Goal: Find specific page/section: Find specific page/section

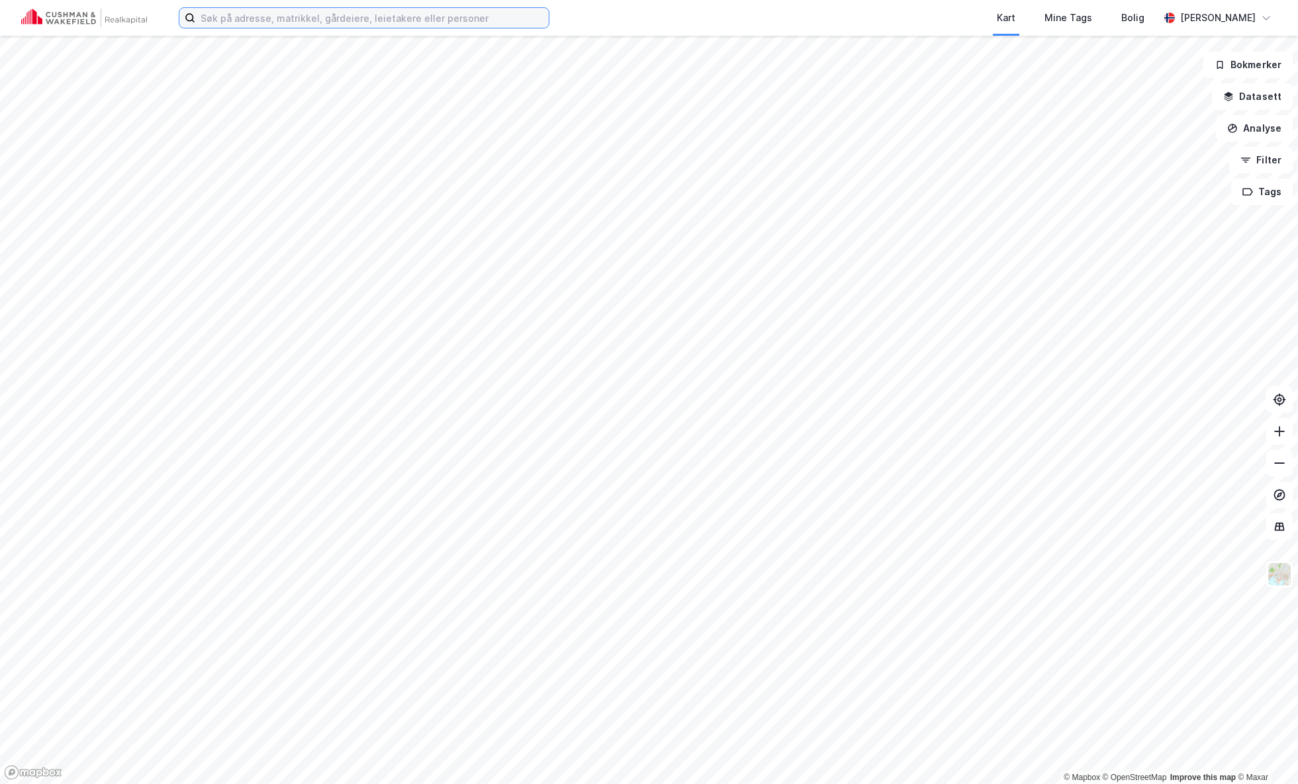
click at [285, 21] on input at bounding box center [371, 18] width 353 height 20
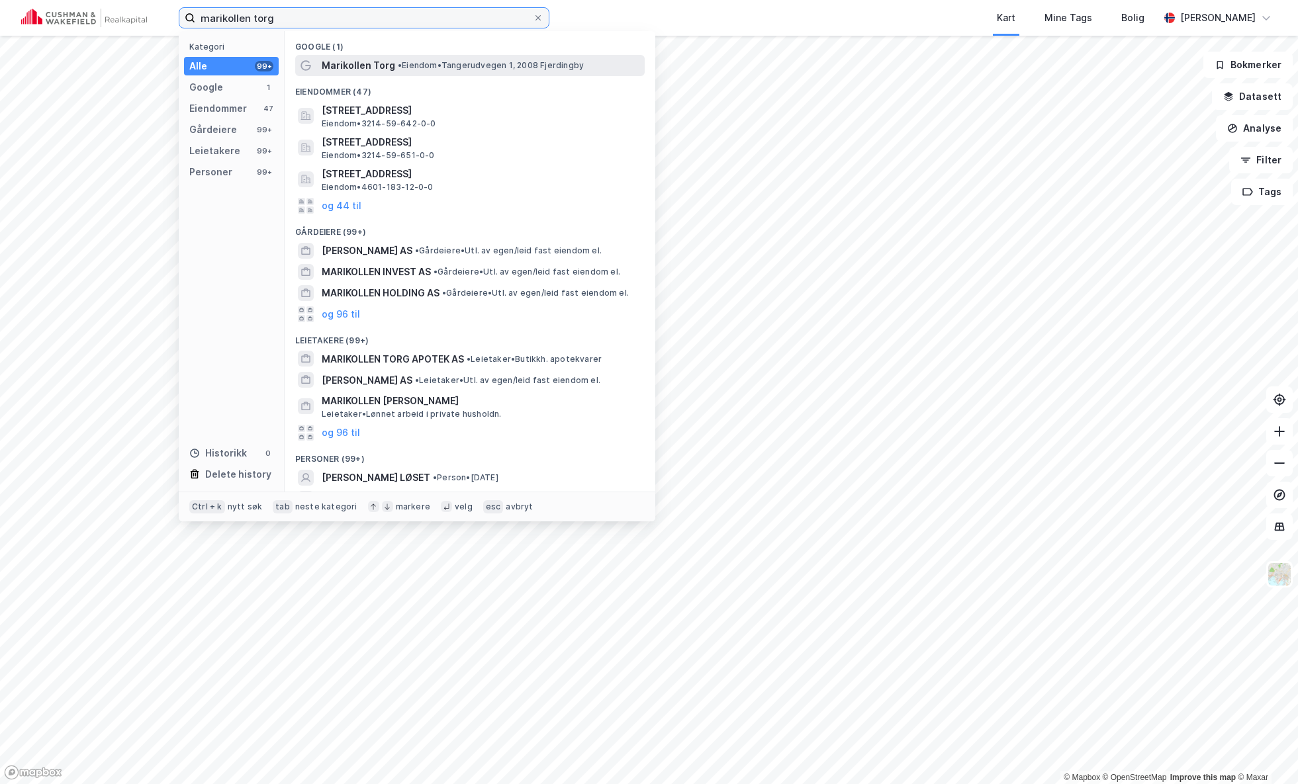
type input "marikollen torg"
click at [400, 63] on span "•" at bounding box center [400, 65] width 4 height 10
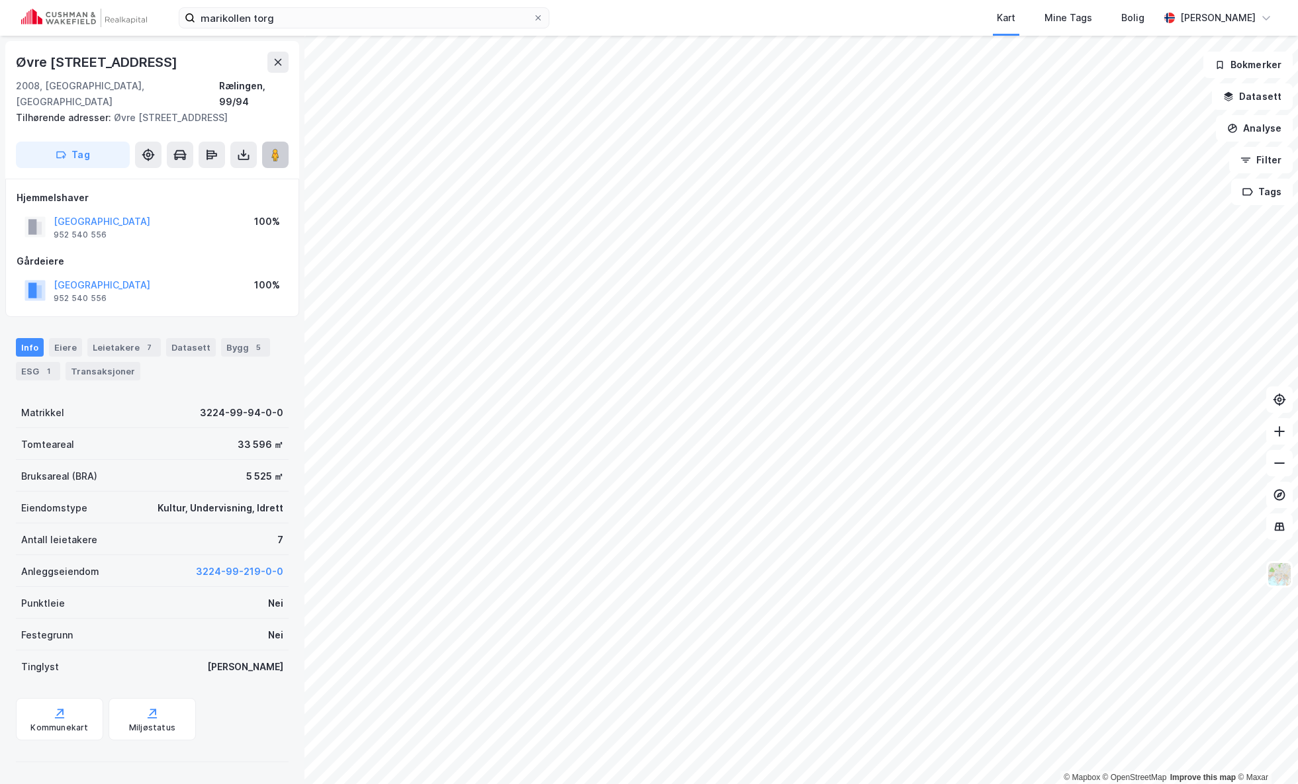
click at [274, 160] on image at bounding box center [275, 154] width 8 height 13
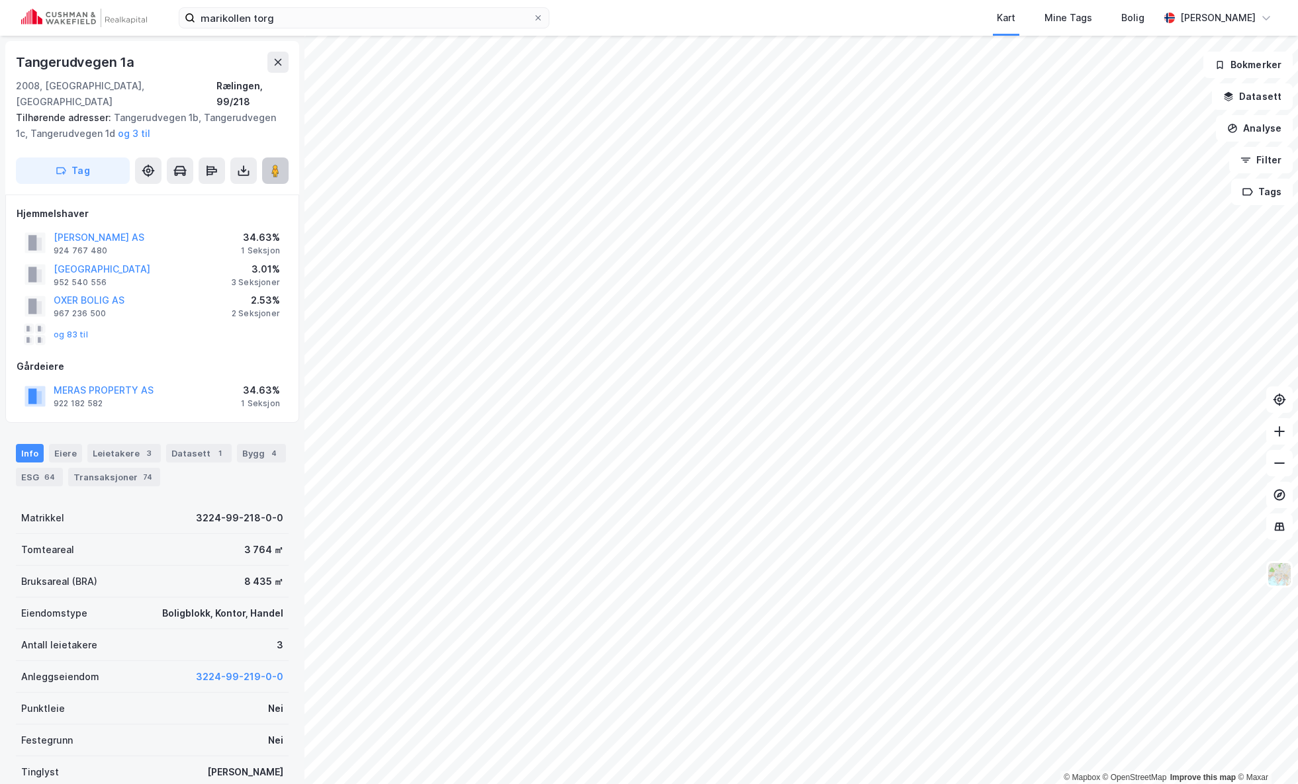
click at [275, 164] on image at bounding box center [275, 170] width 8 height 13
click at [278, 157] on button at bounding box center [275, 170] width 26 height 26
